Goal: Transaction & Acquisition: Subscribe to service/newsletter

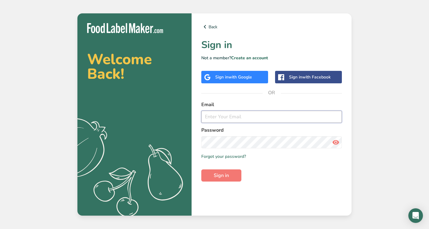
type input "al@chocolate.co.uk"
click at [222, 175] on span "Sign in" at bounding box center [221, 175] width 15 height 7
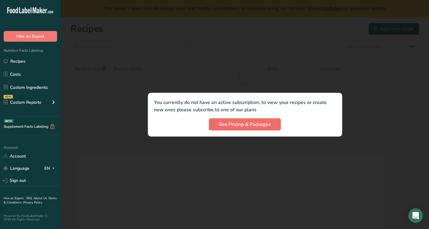
click at [233, 121] on span "See Pricing & Packages" at bounding box center [245, 124] width 52 height 7
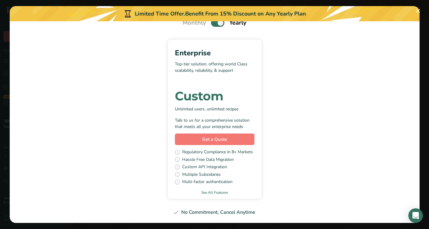
scroll to position [29, 0]
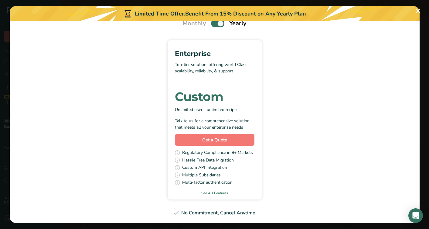
click at [218, 211] on div "No Commitment, Cancel Anytime" at bounding box center [215, 212] width 396 height 7
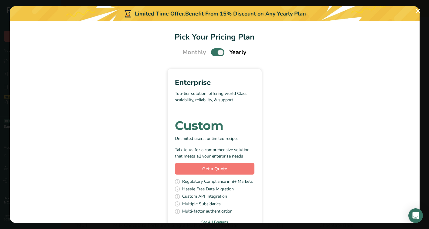
scroll to position [0, 0]
click at [206, 170] on span "Get a Quote" at bounding box center [214, 168] width 25 height 7
click at [419, 10] on button "Pick Your Pricing Plan Modal" at bounding box center [418, 11] width 10 height 10
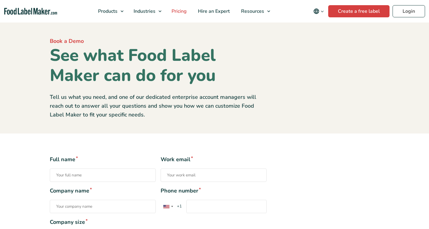
click at [180, 10] on span "Pricing" at bounding box center [179, 11] width 18 height 7
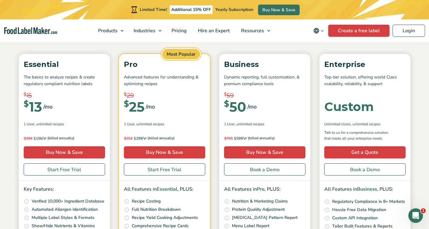
scroll to position [74, 0]
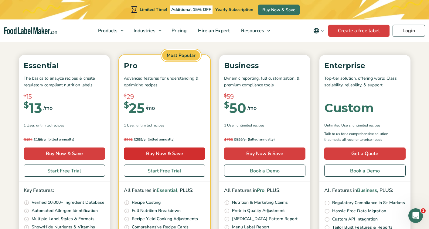
click at [162, 152] on link "Buy Now & Save" at bounding box center [164, 153] width 81 height 12
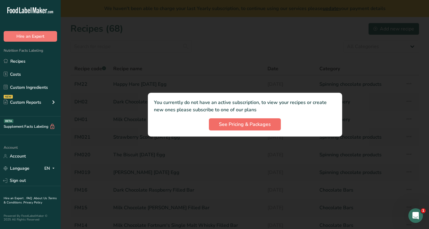
click at [241, 125] on span "See Pricing & Packages" at bounding box center [245, 124] width 52 height 7
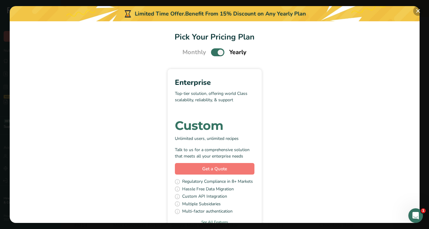
click at [418, 11] on button "Pick Your Pricing Plan Modal" at bounding box center [418, 11] width 10 height 10
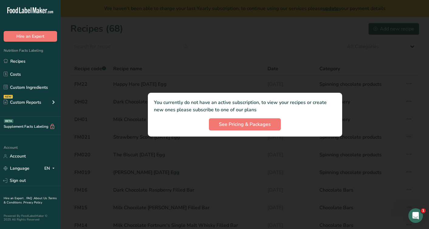
click at [294, 56] on div at bounding box center [245, 114] width 369 height 229
